Goal: Information Seeking & Learning: Learn about a topic

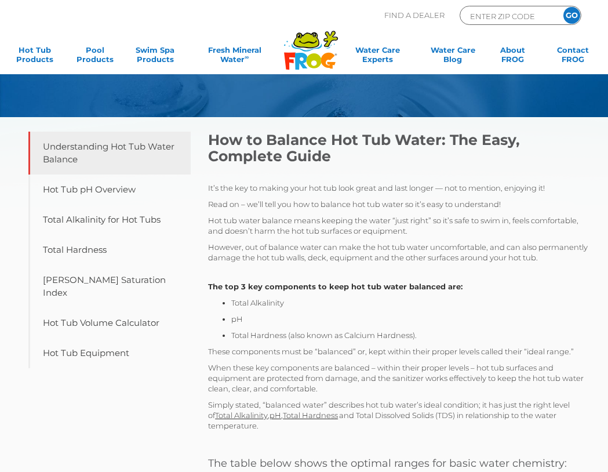
scroll to position [116, 0]
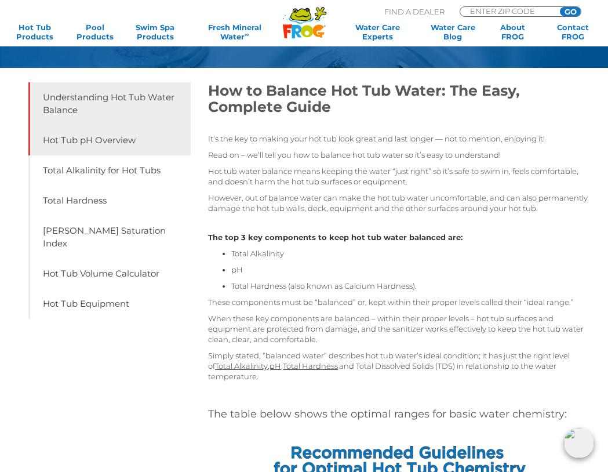
click at [100, 145] on link "Hot Tub pH Overview" at bounding box center [109, 140] width 163 height 30
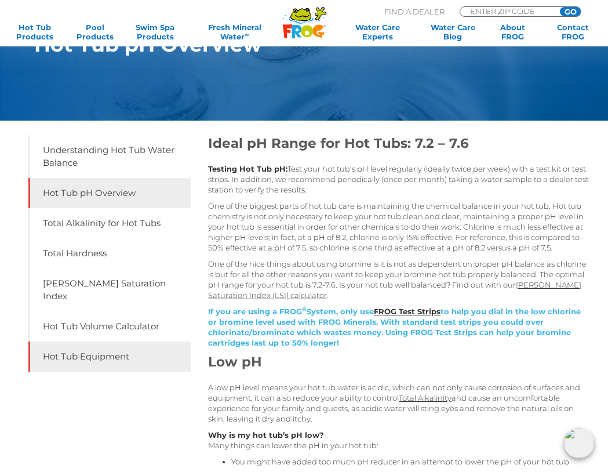
scroll to position [58, 0]
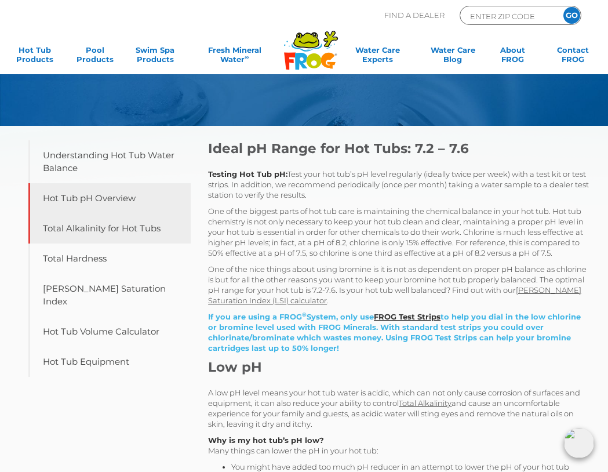
click at [121, 231] on link "Total Alkalinity for Hot Tubs" at bounding box center [109, 228] width 163 height 30
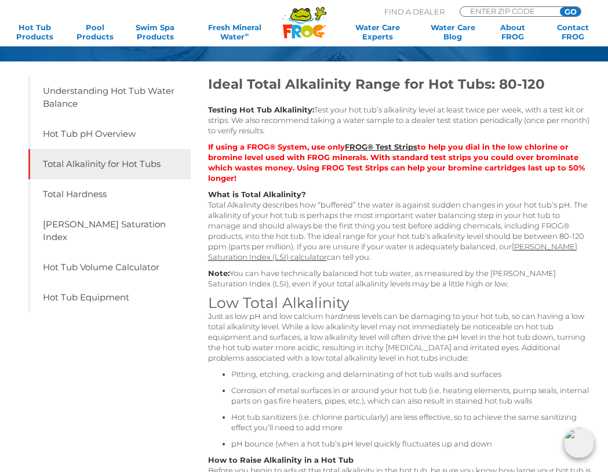
scroll to position [116, 0]
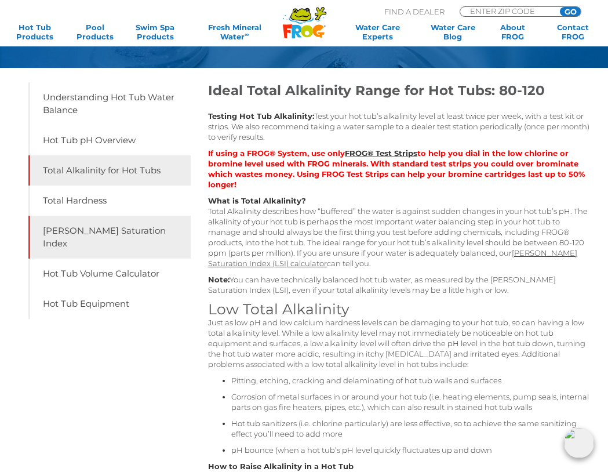
click at [114, 231] on link "[PERSON_NAME] Saturation Index" at bounding box center [109, 237] width 163 height 43
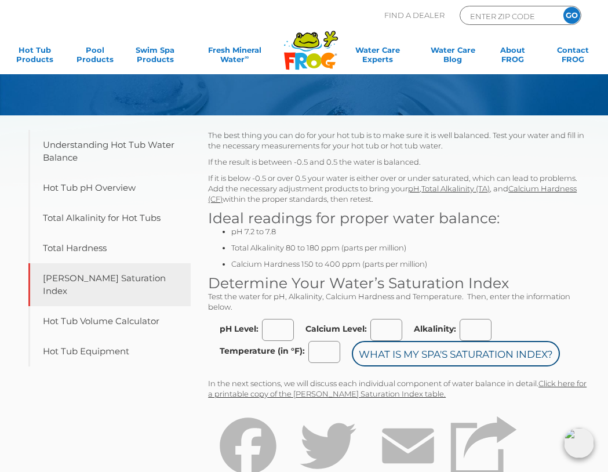
scroll to position [58, 0]
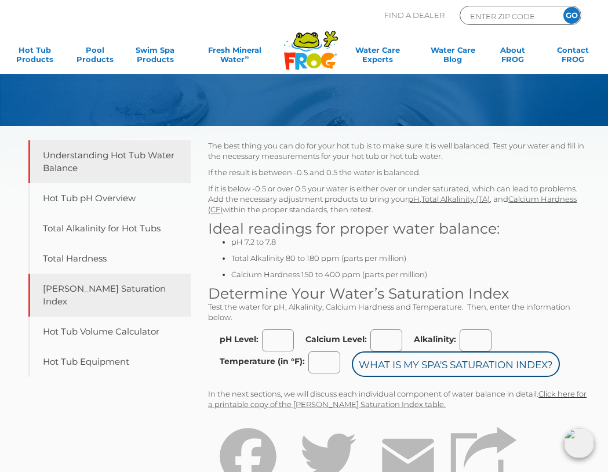
click at [98, 162] on link "Understanding Hot Tub Water Balance" at bounding box center [109, 161] width 163 height 43
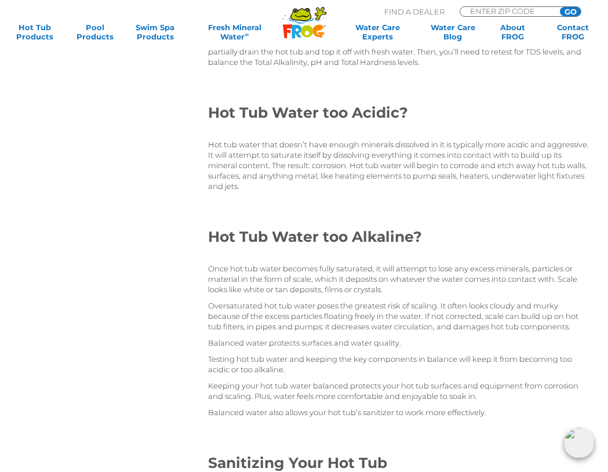
scroll to position [1506, 0]
